Goal: Navigation & Orientation: Find specific page/section

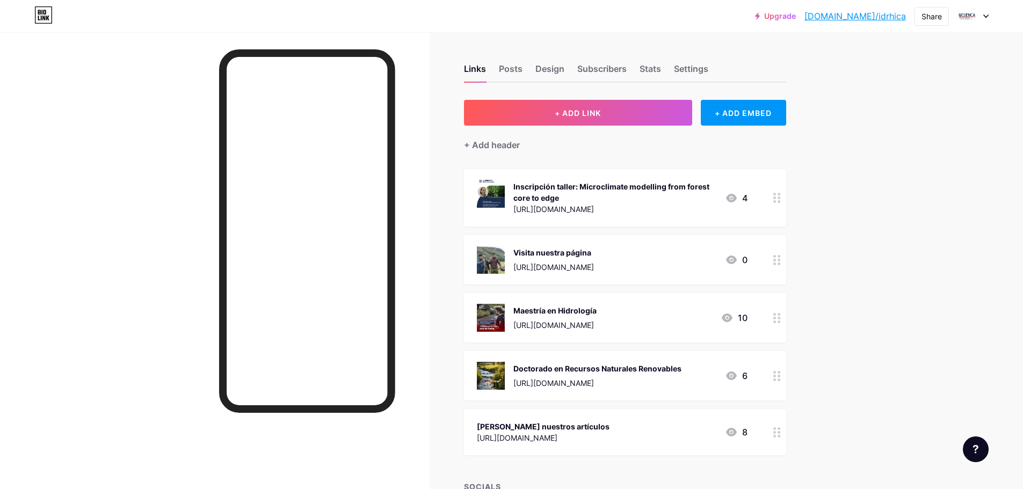
click at [760, 198] on div "Inscripción taller: Microclimate modelling from forest core to edge [URL][DOMAI…" at bounding box center [625, 197] width 322 height 57
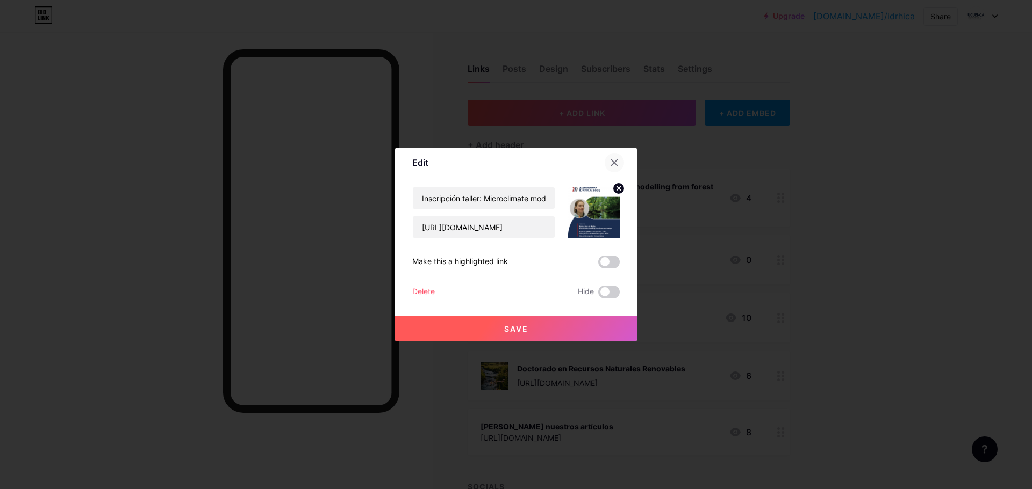
click at [610, 162] on icon at bounding box center [614, 162] width 9 height 9
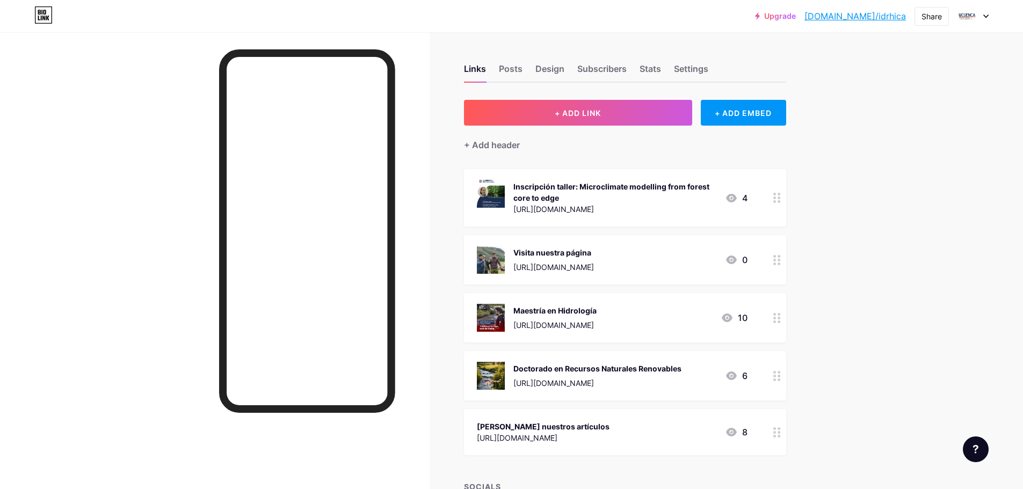
click at [737, 197] on icon at bounding box center [731, 198] width 11 height 9
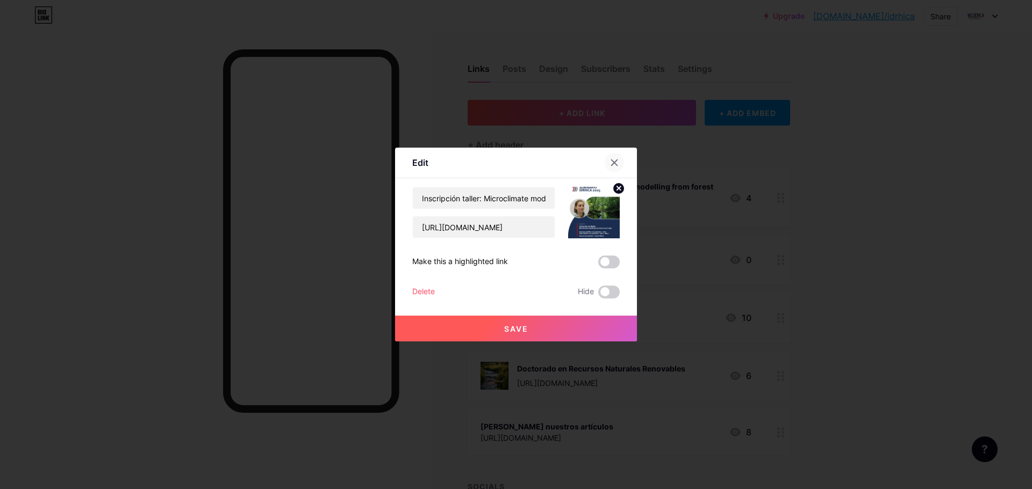
click at [612, 160] on icon at bounding box center [614, 162] width 9 height 9
